Goal: Information Seeking & Learning: Find specific fact

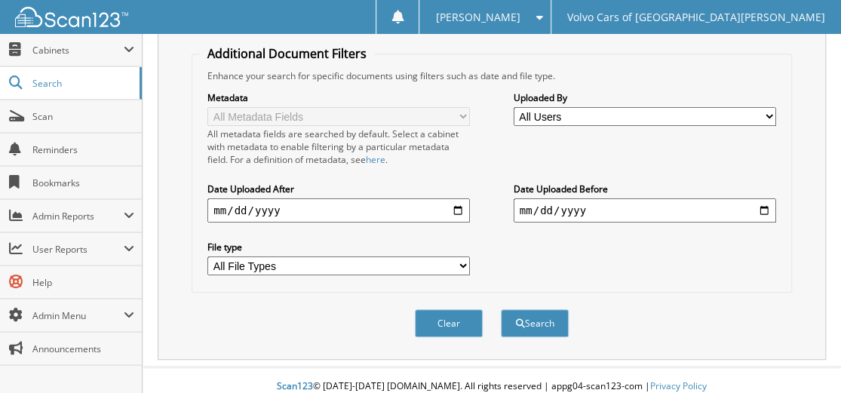
scroll to position [305, 0]
type input "[US_VEHICLE_IDENTIFICATION_NUMBER]"
click at [533, 308] on button "Search" at bounding box center [535, 322] width 68 height 28
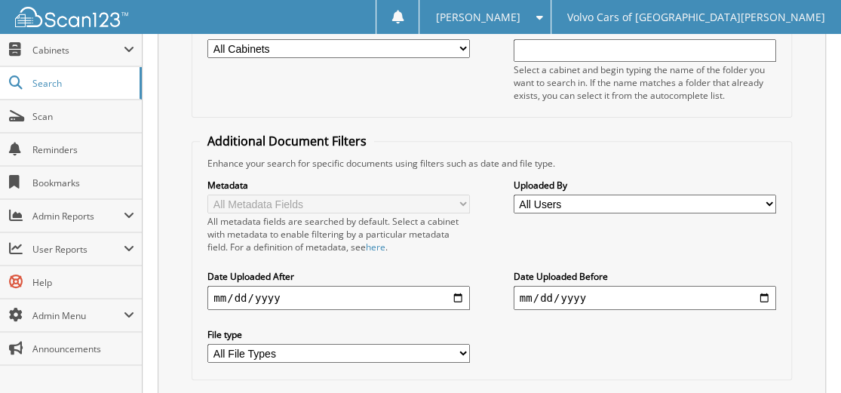
scroll to position [226, 0]
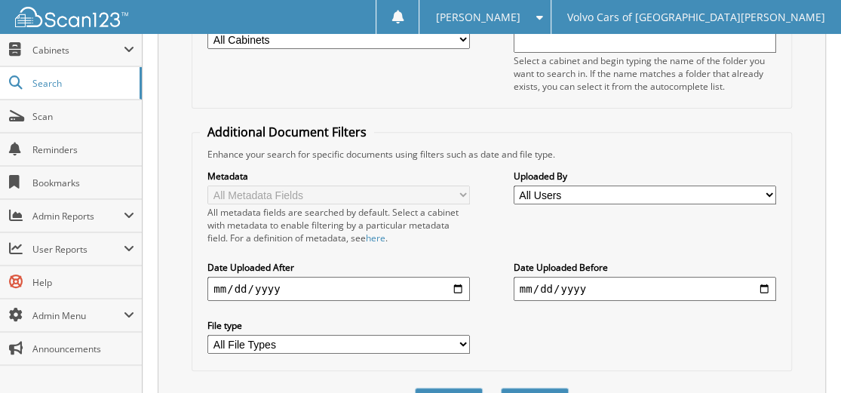
click at [770, 189] on select "All Users [PERSON_NAME] [PERSON_NAME] [PERSON_NAME] [PERSON_NAME] [PERSON_NAME]…" at bounding box center [644, 194] width 262 height 19
click at [698, 236] on div "Metadata All Metadata Fields All metadata fields are searched by default. Selec…" at bounding box center [491, 262] width 583 height 202
